Goal: Use online tool/utility: Utilize a website feature to perform a specific function

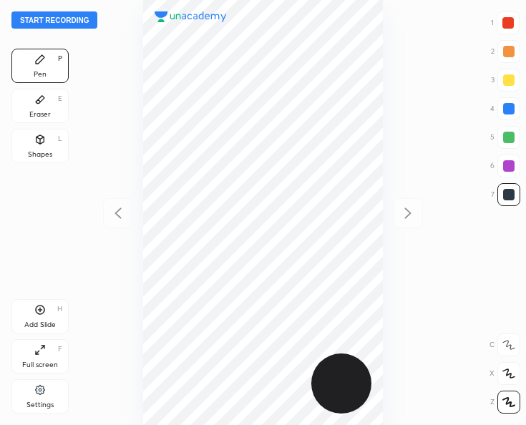
scroll to position [425, 297]
click at [56, 19] on button "Start recording" at bounding box center [54, 19] width 86 height 17
click at [508, 21] on div at bounding box center [507, 22] width 11 height 11
click at [510, 24] on div at bounding box center [507, 22] width 11 height 11
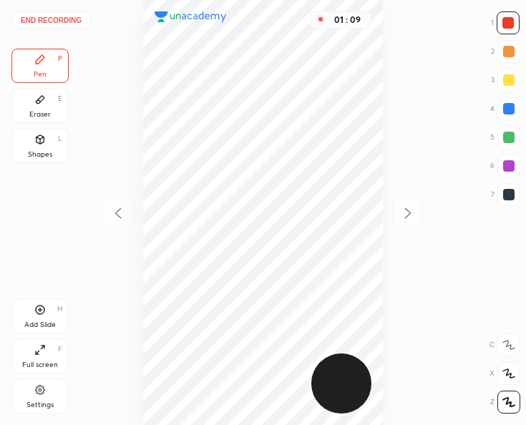
click at [72, 17] on button "End recording" at bounding box center [50, 19] width 79 height 17
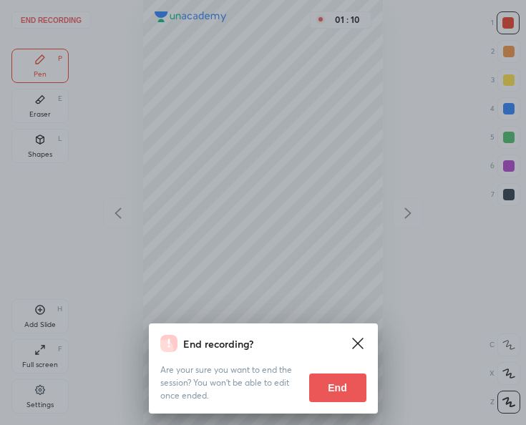
click at [318, 388] on button "End" at bounding box center [337, 387] width 57 height 29
